Goal: Task Accomplishment & Management: Use online tool/utility

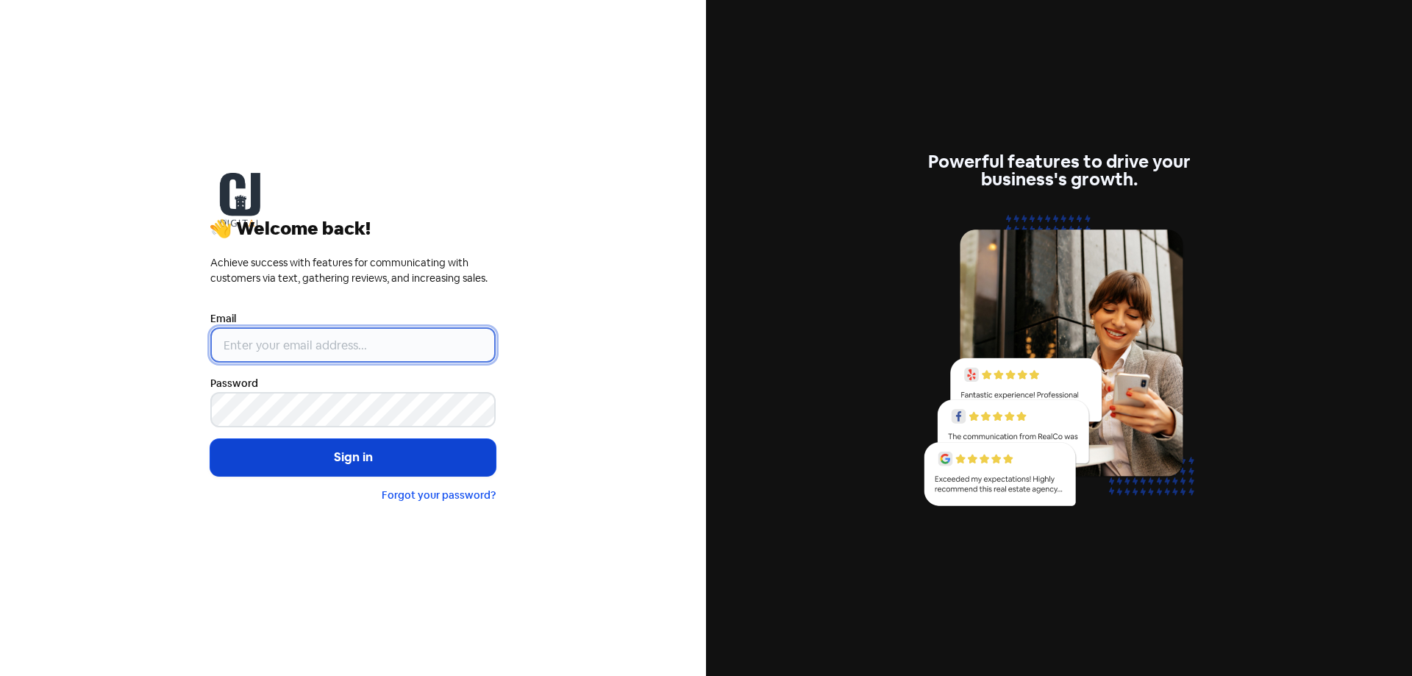
type input "[PERSON_NAME][EMAIL_ADDRESS][DOMAIN_NAME]"
click at [409, 459] on button "Sign in" at bounding box center [352, 457] width 285 height 37
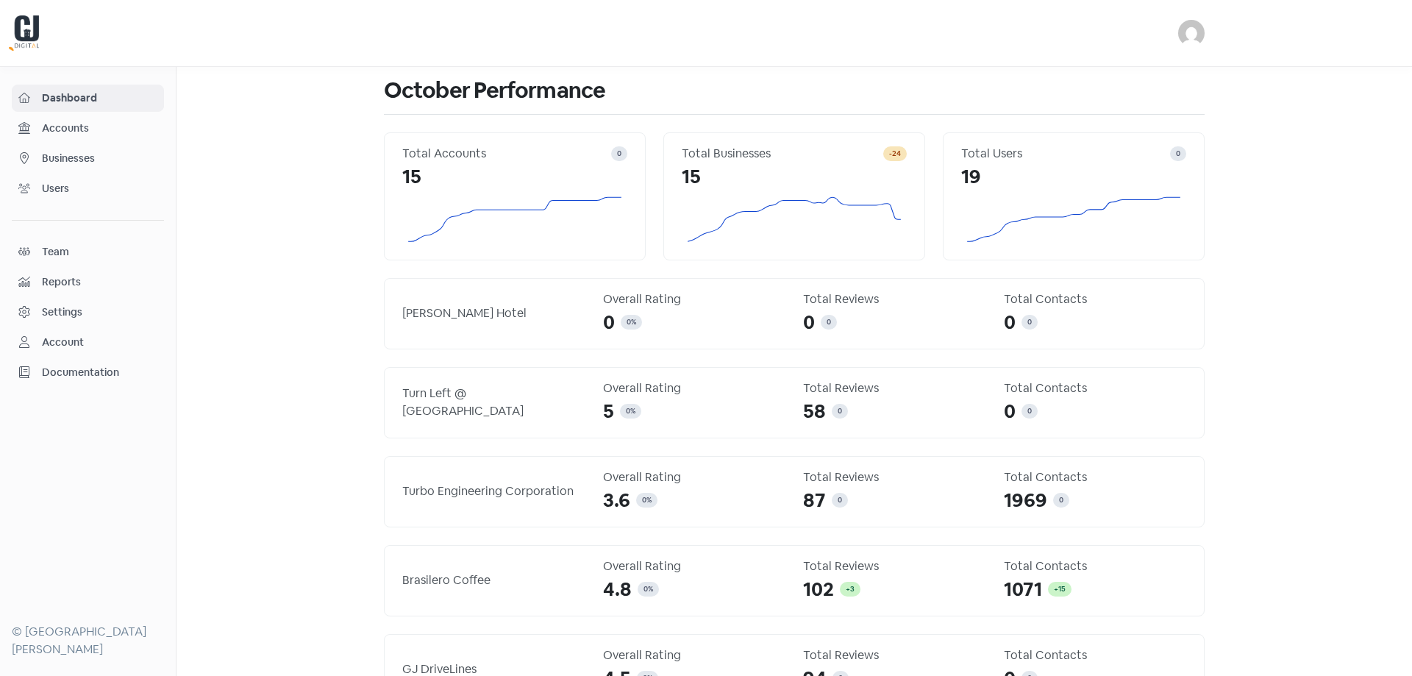
click at [78, 161] on span "Businesses" at bounding box center [99, 158] width 115 height 15
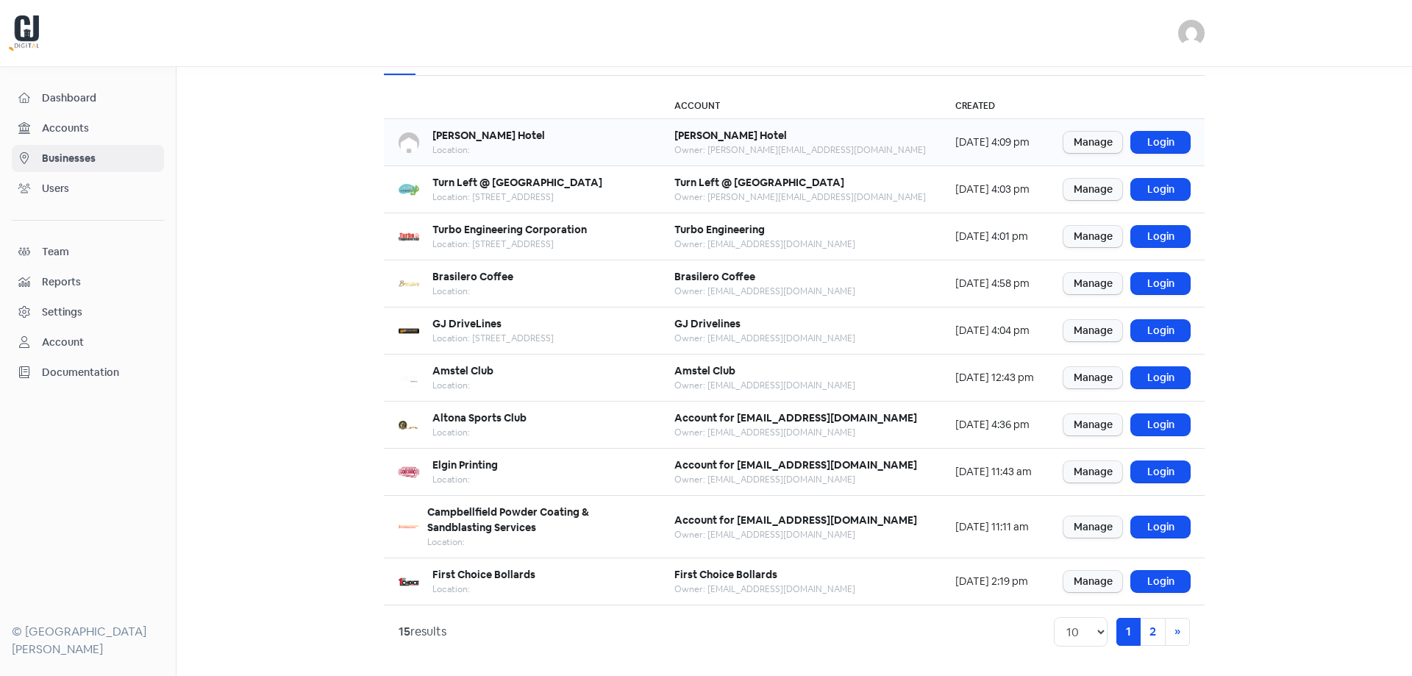
scroll to position [121, 0]
click at [1144, 630] on link "2" at bounding box center [1153, 632] width 26 height 28
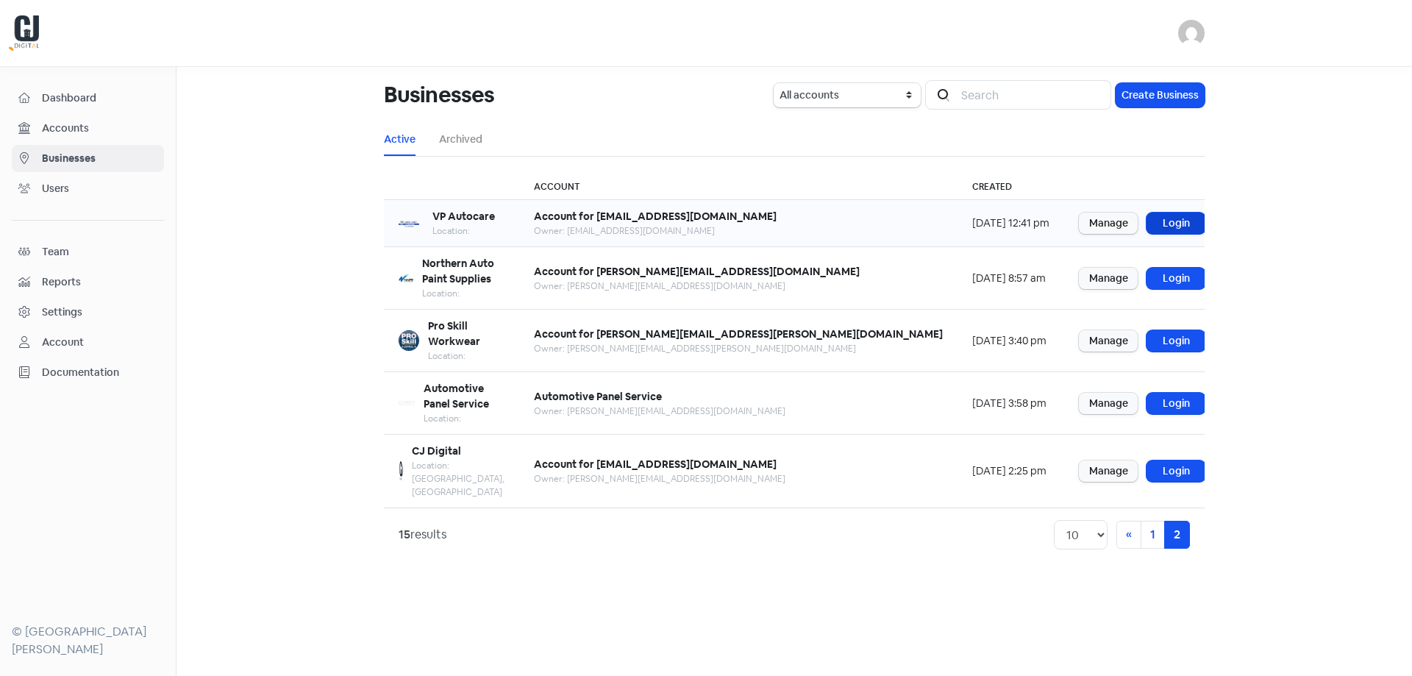
click at [1161, 217] on link "Login" at bounding box center [1175, 223] width 59 height 21
